Goal: Browse casually: Explore the website without a specific task or goal

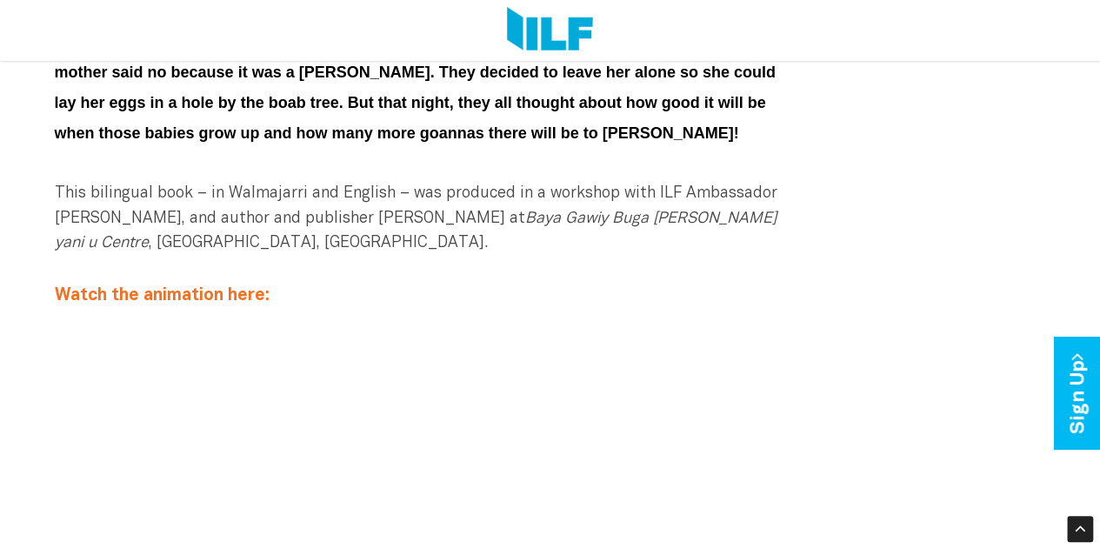
scroll to position [526, 0]
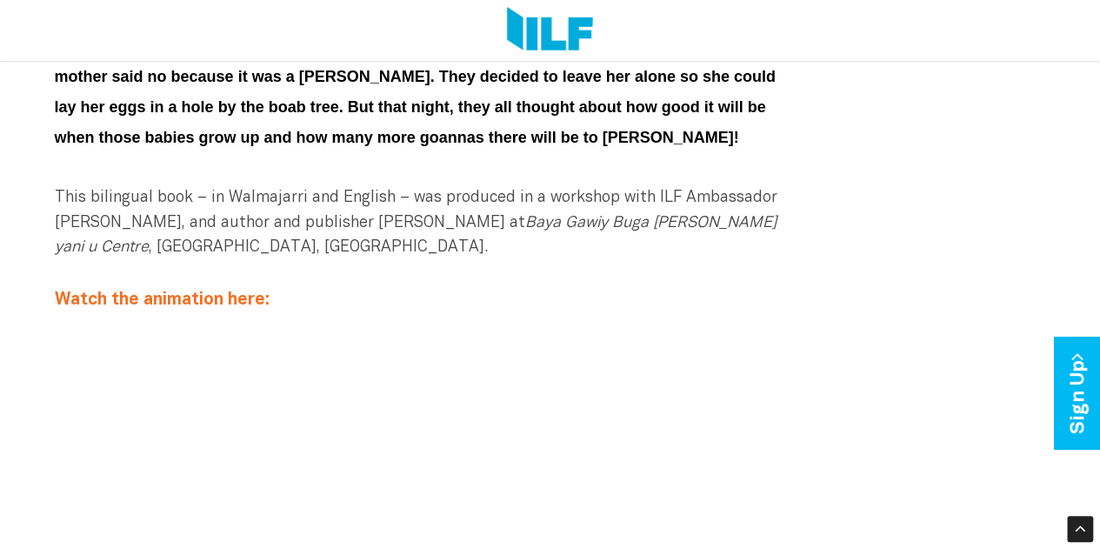
click at [529, 259] on div "This bilingual book – in Walmajarri and English – was produced in a workshop wi…" at bounding box center [424, 211] width 738 height 100
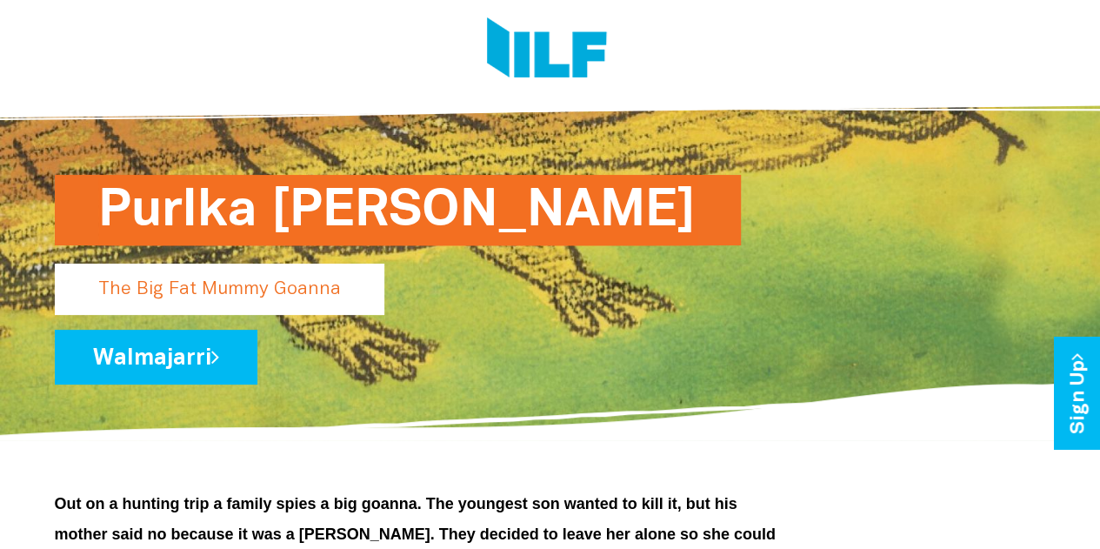
scroll to position [63, 0]
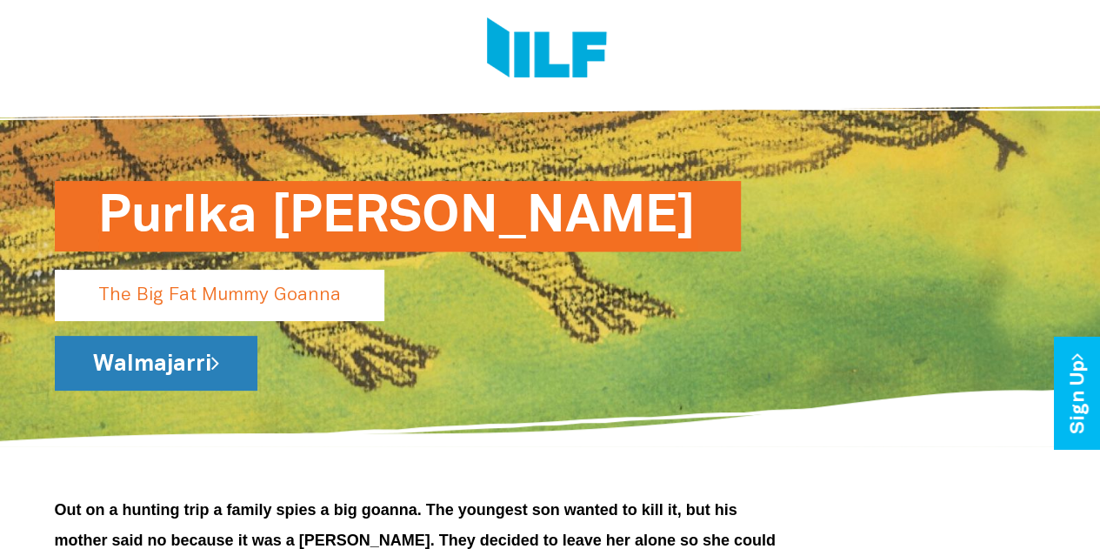
click at [202, 371] on link "Walmajarri" at bounding box center [156, 363] width 203 height 55
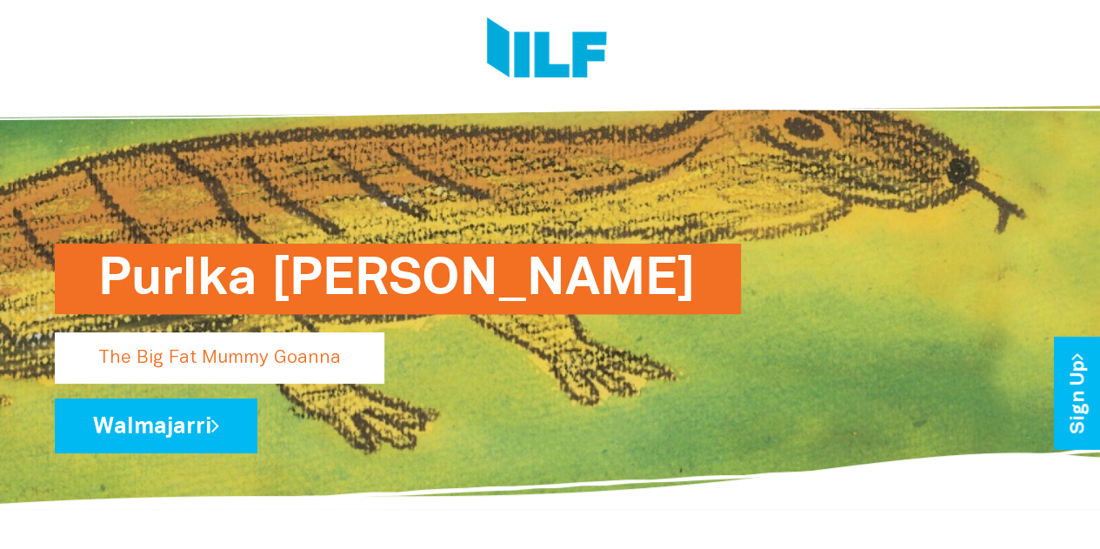
click at [291, 352] on p "The Big Fat Mummy Goanna" at bounding box center [220, 357] width 330 height 51
click at [292, 364] on p "The Big Fat Mummy Goanna" at bounding box center [220, 357] width 330 height 51
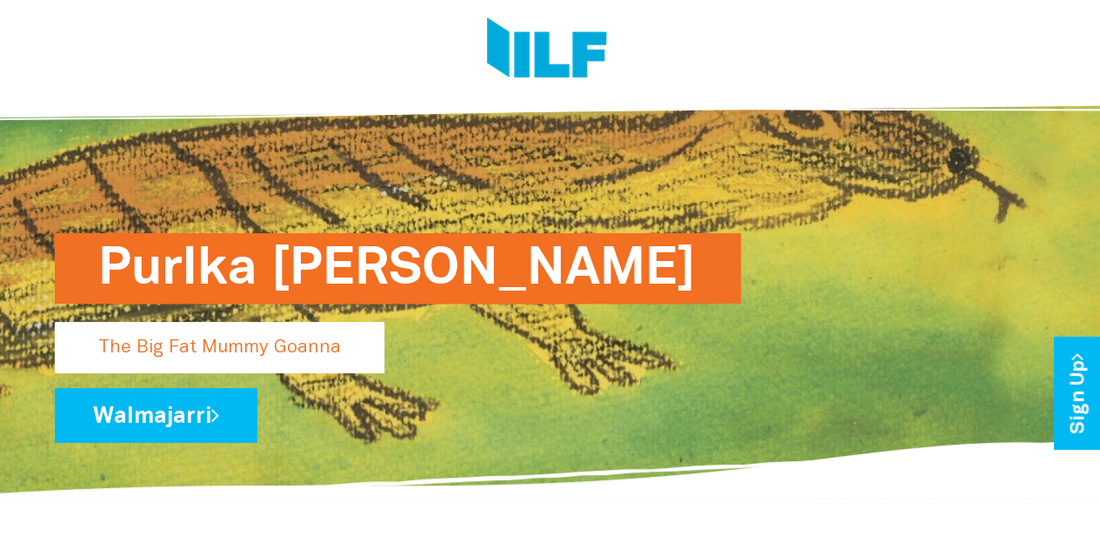
scroll to position [9, 0]
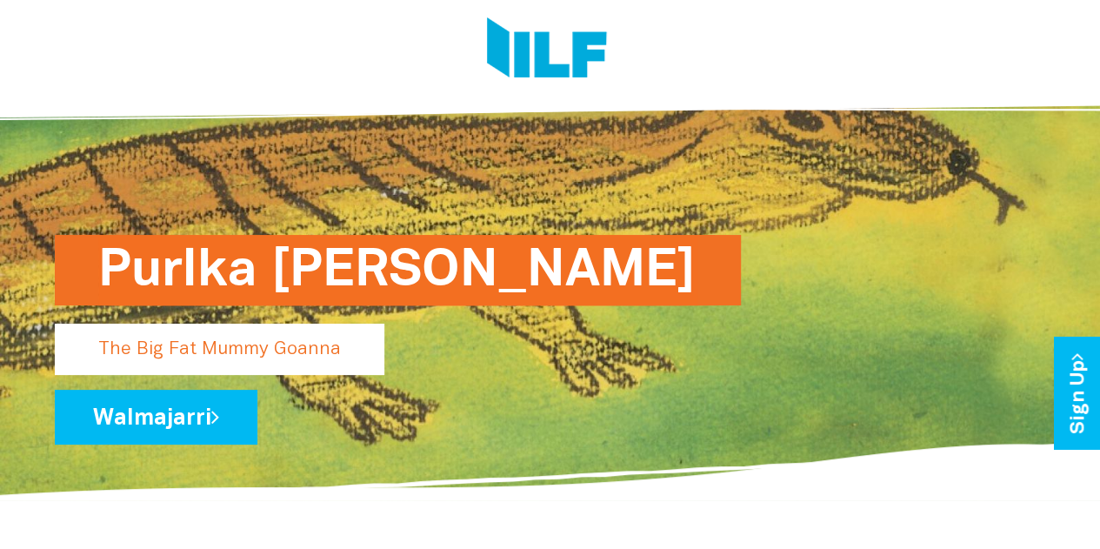
click at [305, 363] on p "The Big Fat Mummy Goanna" at bounding box center [220, 349] width 330 height 51
click at [309, 354] on p "The Big Fat Mummy Goanna" at bounding box center [220, 349] width 330 height 51
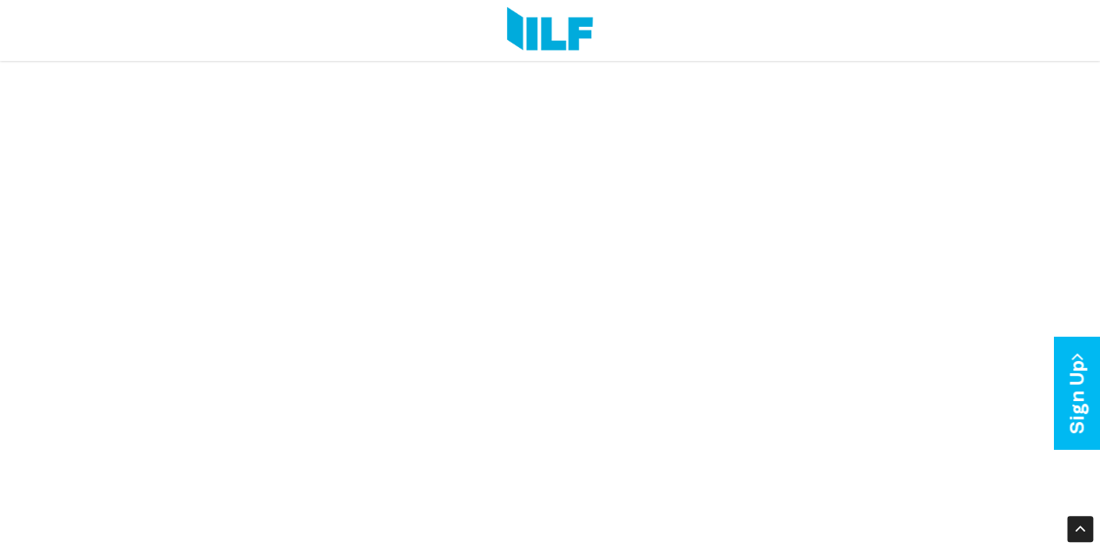
scroll to position [805, 0]
